Goal: Information Seeking & Learning: Learn about a topic

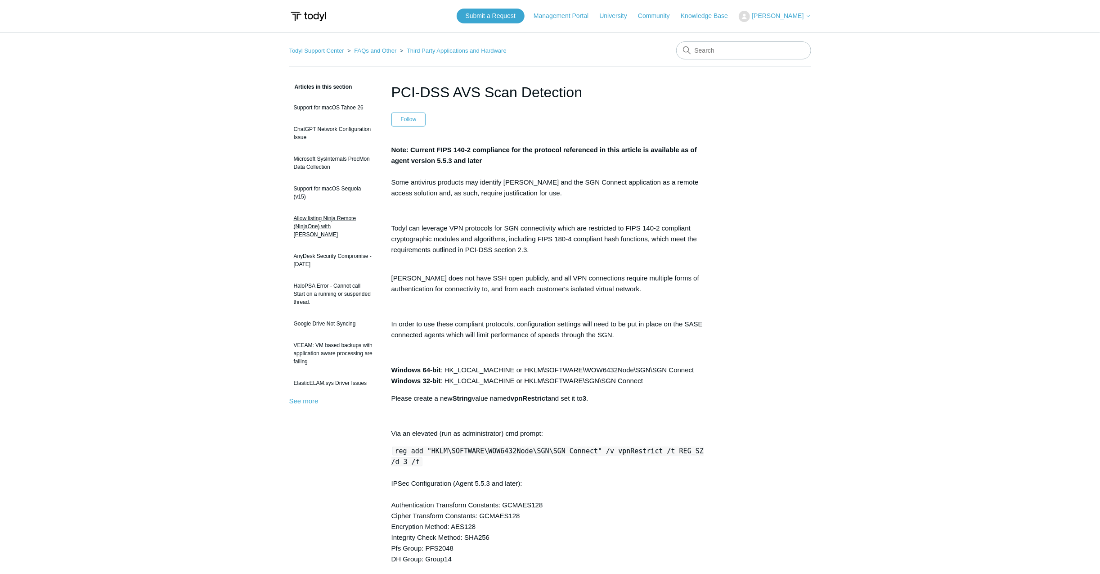
scroll to position [48, 0]
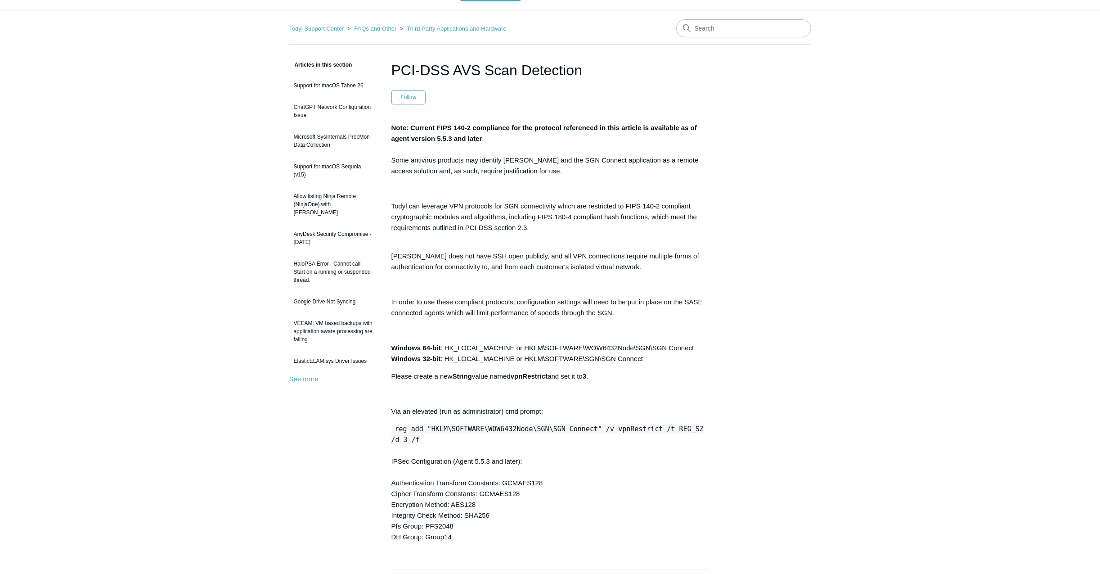
drag, startPoint x: 254, startPoint y: 382, endPoint x: 252, endPoint y: 362, distance: 19.5
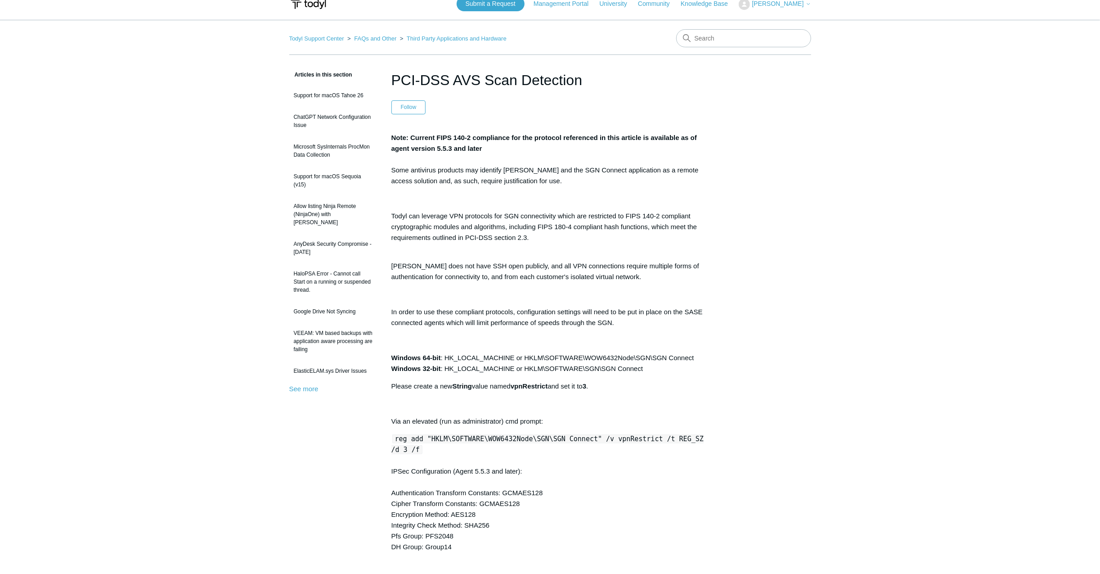
scroll to position [5, 0]
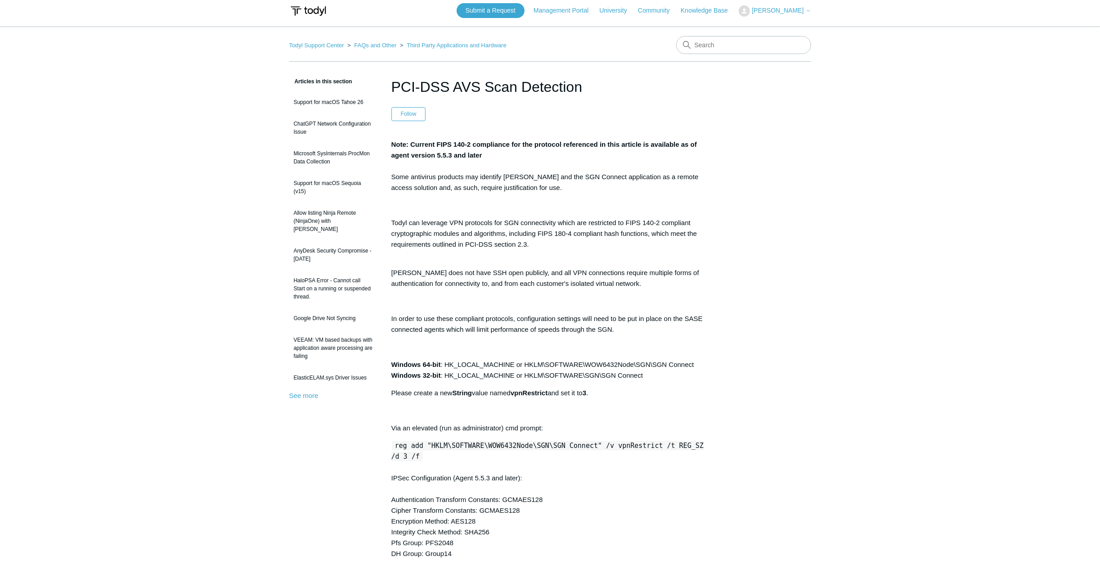
drag, startPoint x: 249, startPoint y: 319, endPoint x: 248, endPoint y: 294, distance: 24.3
